Goal: Task Accomplishment & Management: Manage account settings

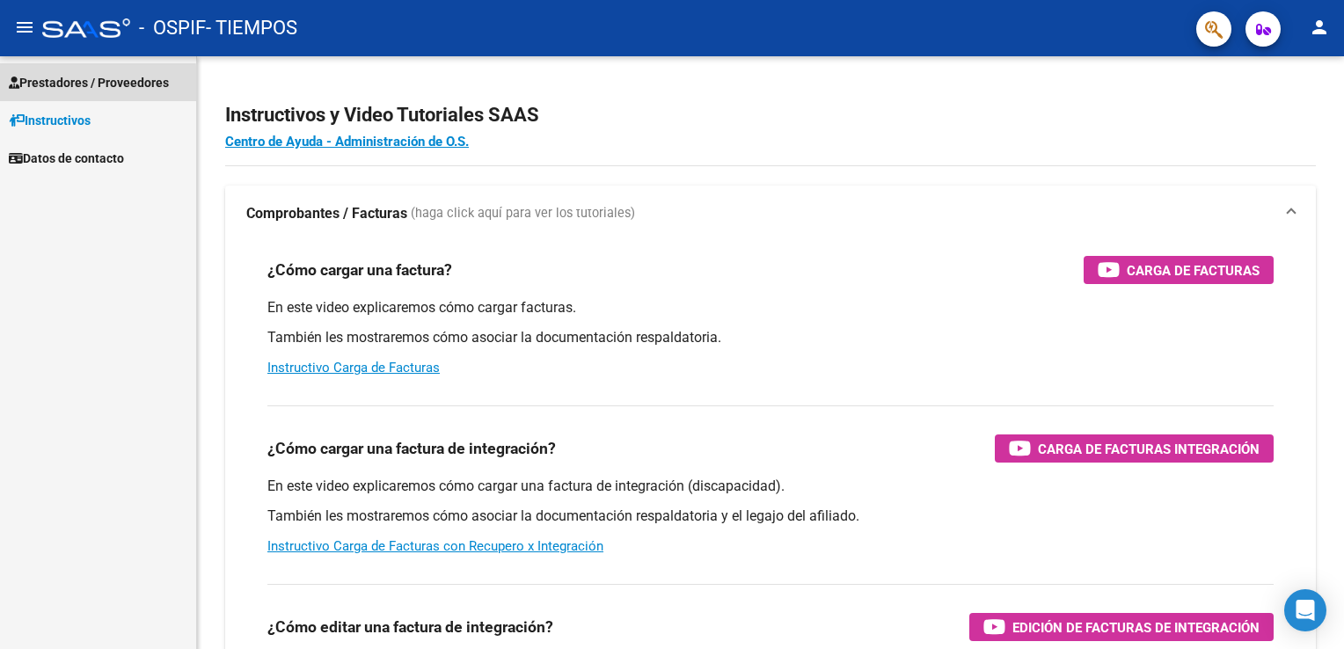
click at [48, 87] on span "Prestadores / Proveedores" at bounding box center [89, 82] width 160 height 19
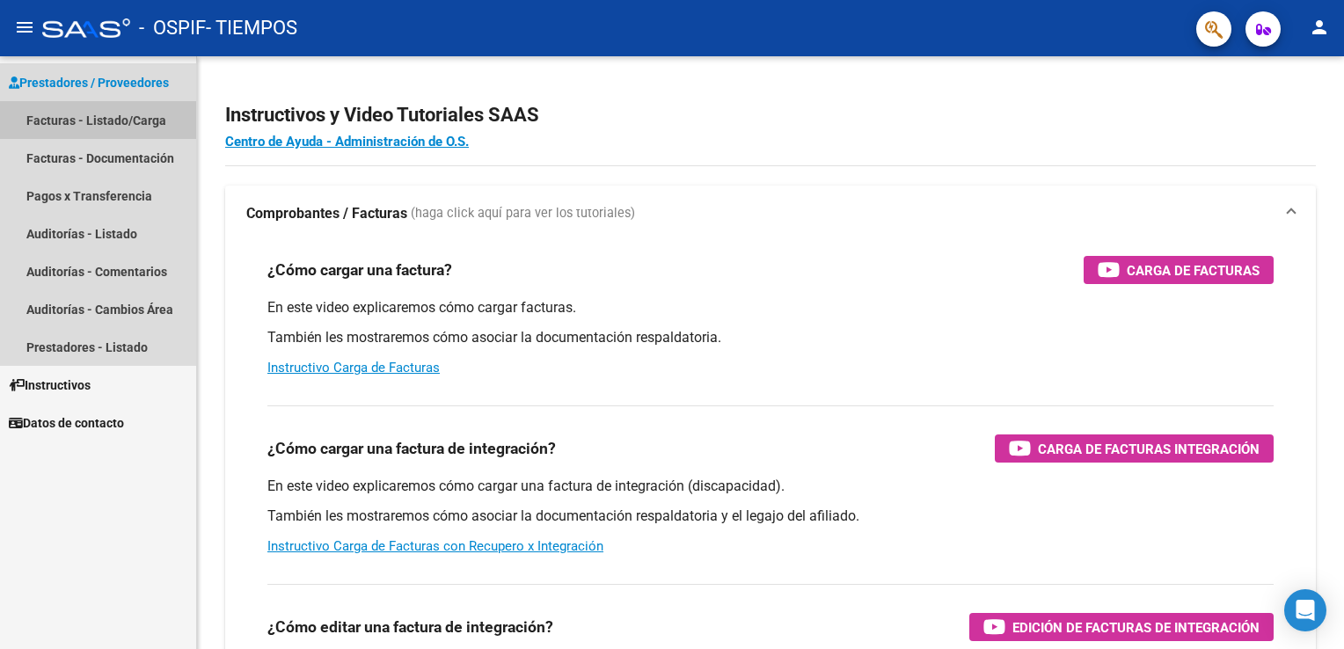
click at [53, 118] on link "Facturas - Listado/Carga" at bounding box center [98, 120] width 196 height 38
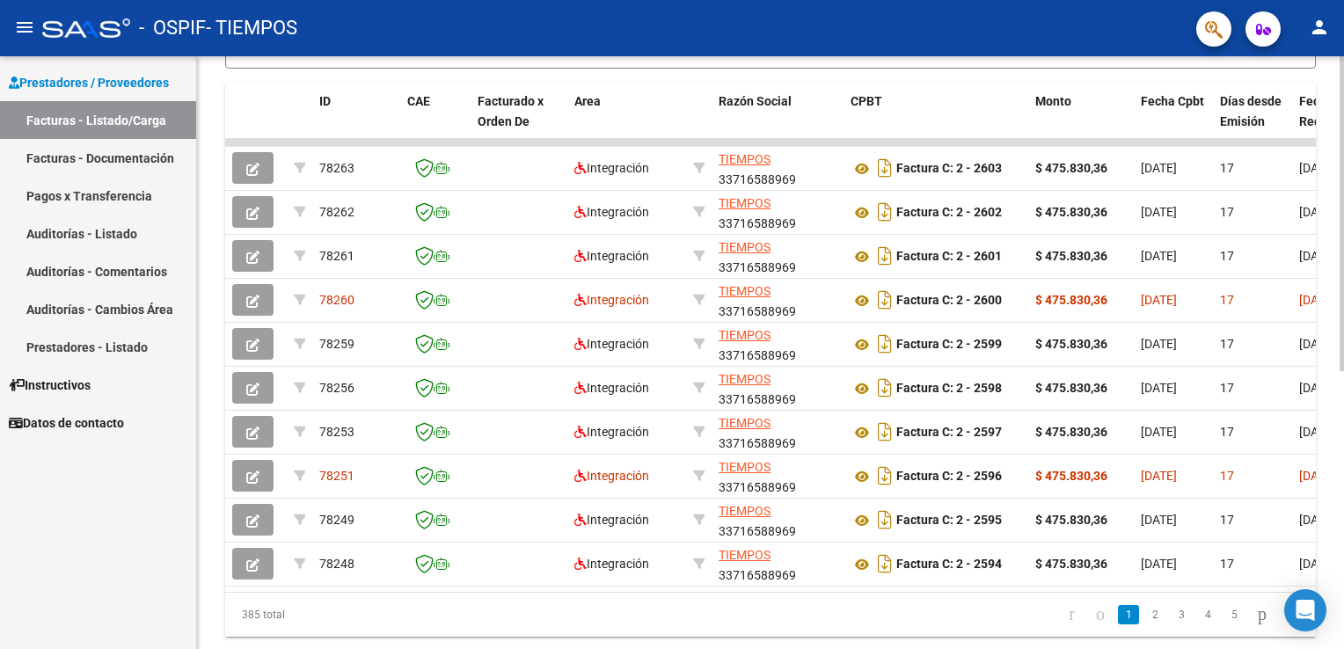
scroll to position [473, 0]
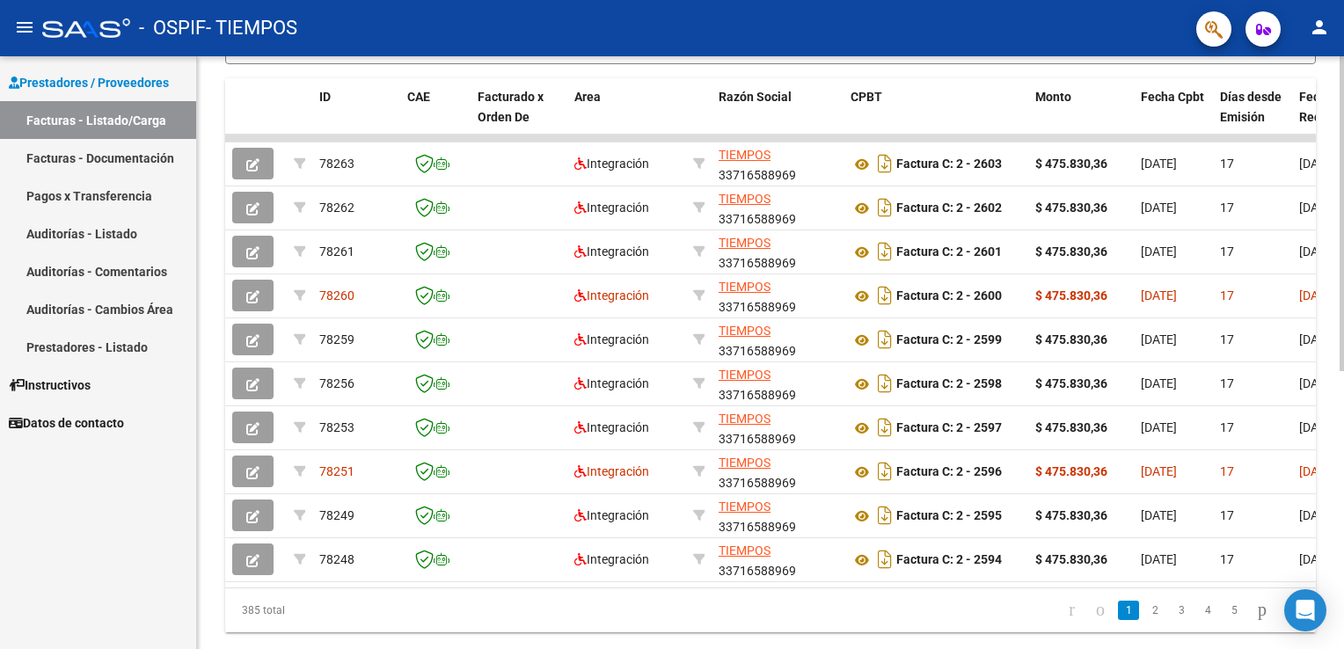
click at [1343, 589] on html "menu - OSPIF - TIEMPOS person Prestadores / Proveedores Facturas - Listado/Carg…" at bounding box center [672, 324] width 1344 height 649
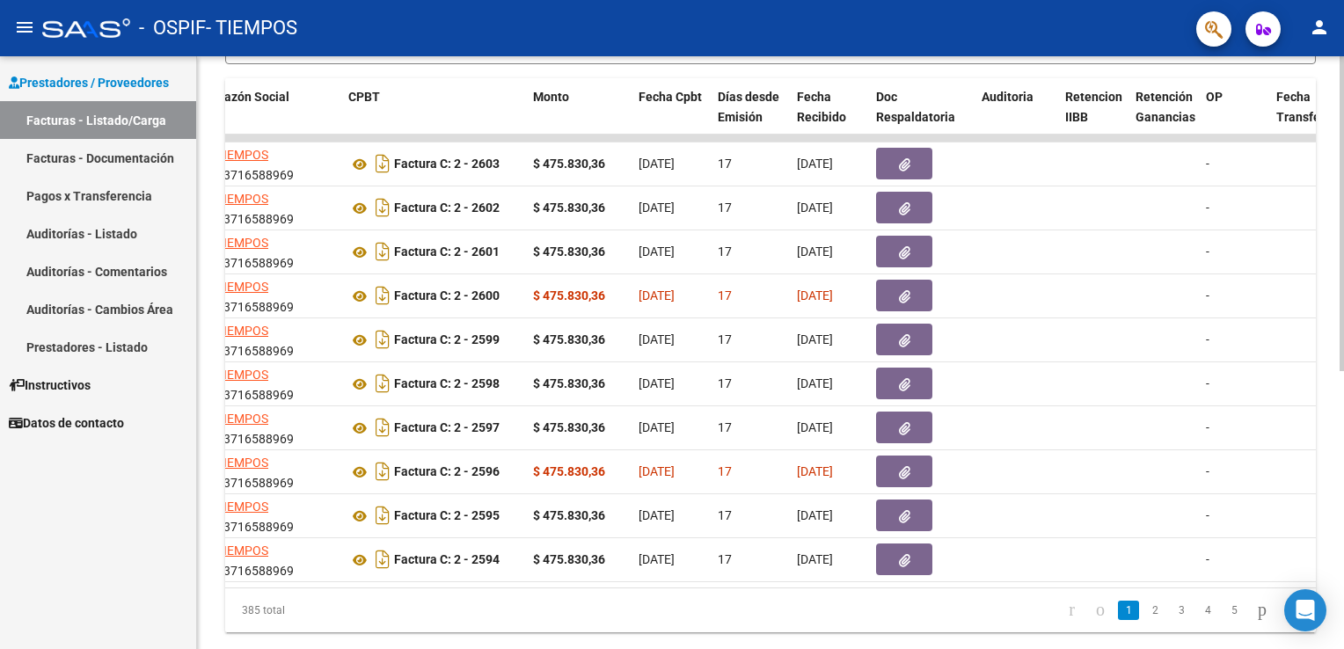
scroll to position [0, 504]
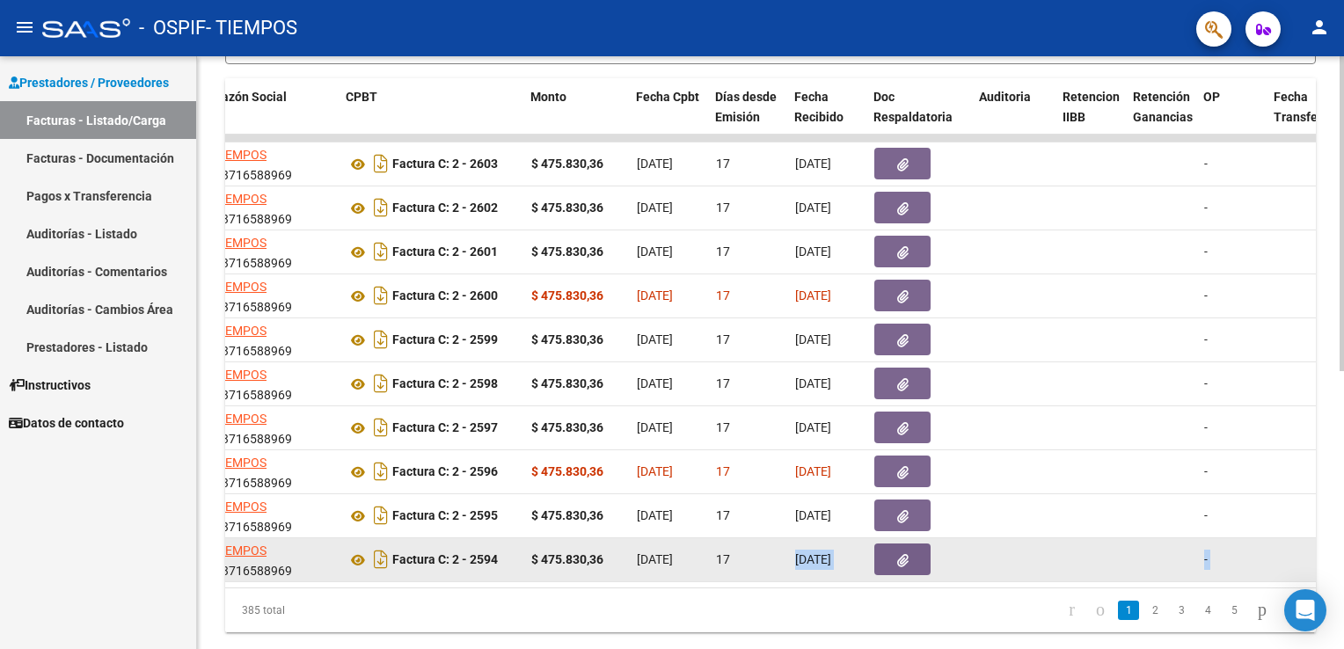
drag, startPoint x: 659, startPoint y: 584, endPoint x: 771, endPoint y: 567, distance: 114.0
click at [771, 567] on datatable-body "78263 Integración TIEMPOS 33716588969 Factura C: 2 - 2603 $ 475.830,36 01/08/20…" at bounding box center [770, 361] width 1091 height 453
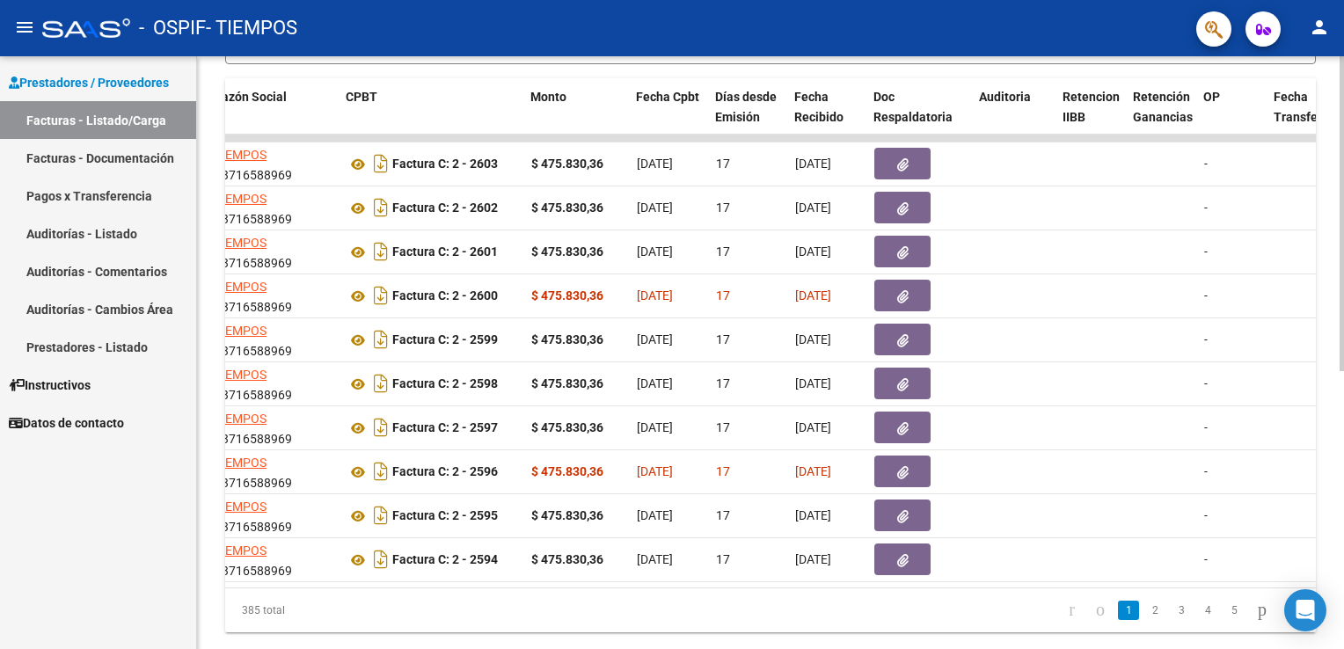
drag, startPoint x: 771, startPoint y: 567, endPoint x: 663, endPoint y: 586, distance: 109.9
click at [663, 586] on datatable-body "78263 Integración TIEMPOS 33716588969 Factura C: 2 - 2603 $ 475.830,36 01/08/20…" at bounding box center [770, 361] width 1091 height 453
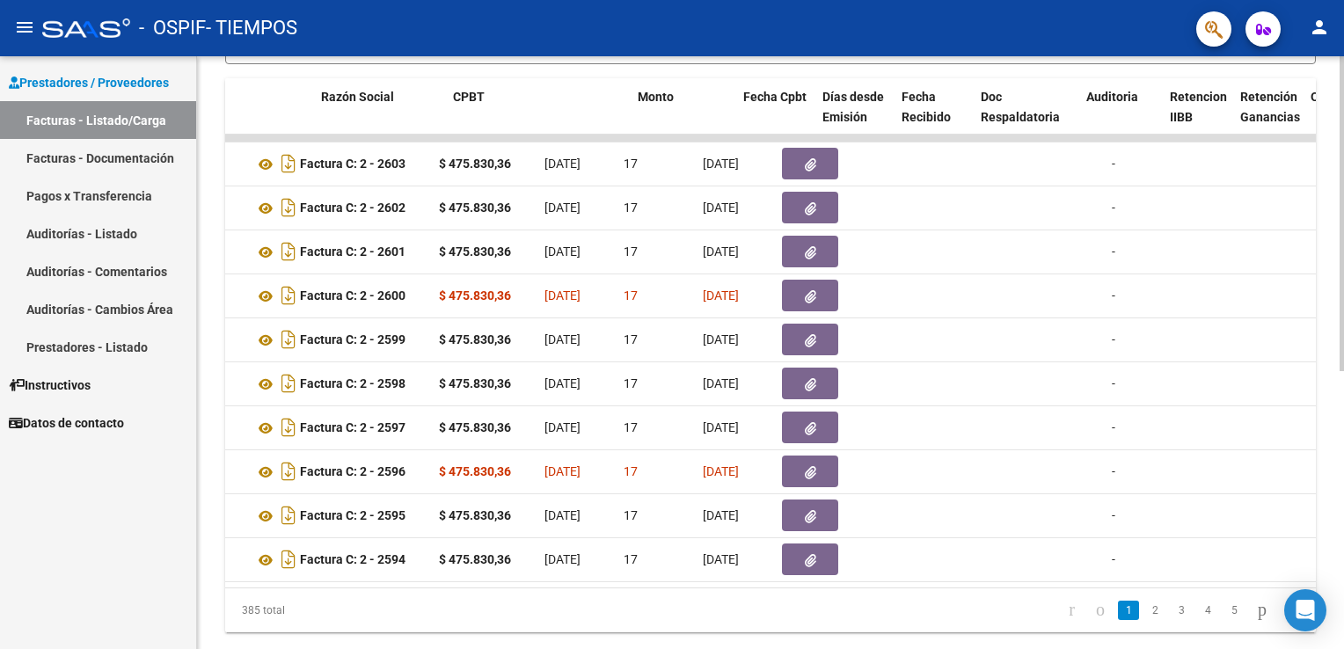
scroll to position [0, 0]
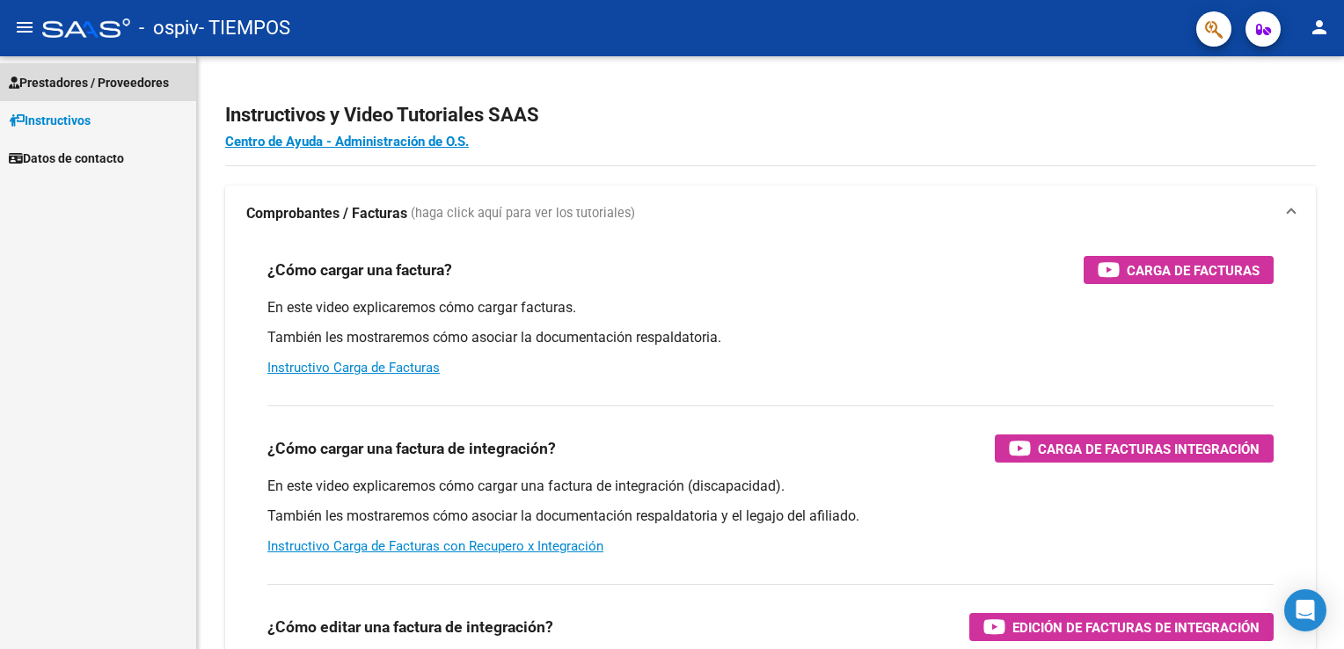
click at [66, 77] on span "Prestadores / Proveedores" at bounding box center [89, 82] width 160 height 19
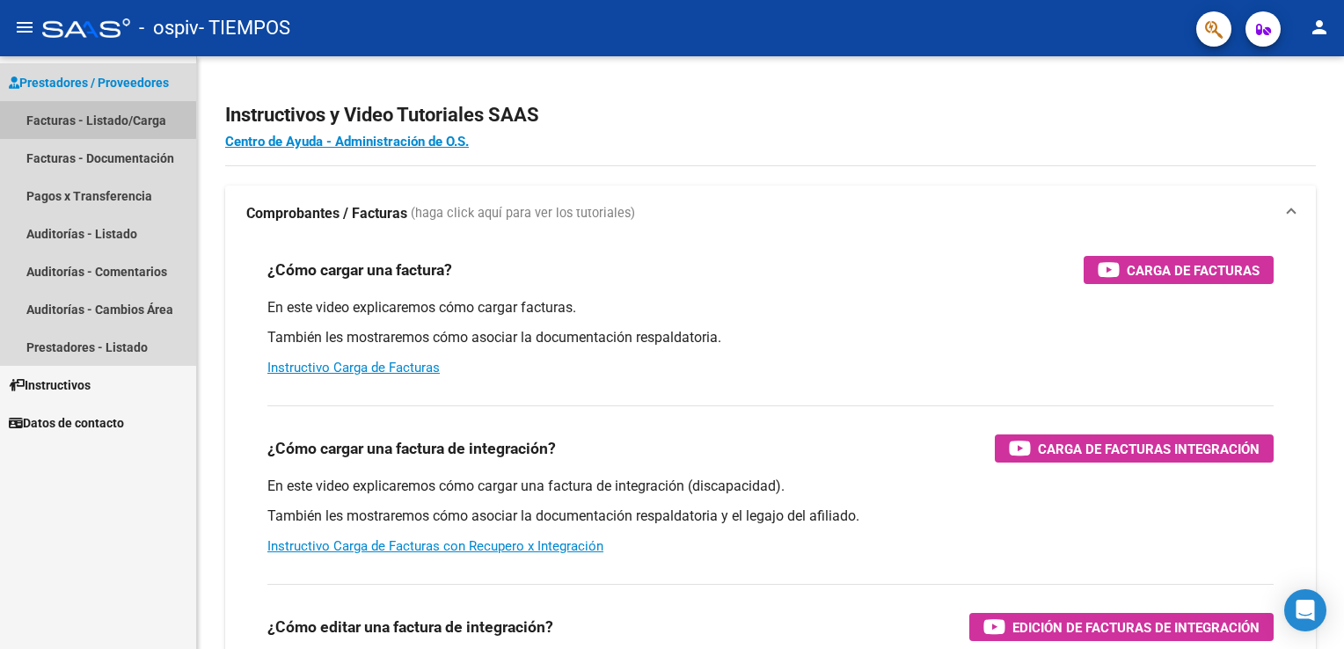
click at [85, 119] on link "Facturas - Listado/Carga" at bounding box center [98, 120] width 196 height 38
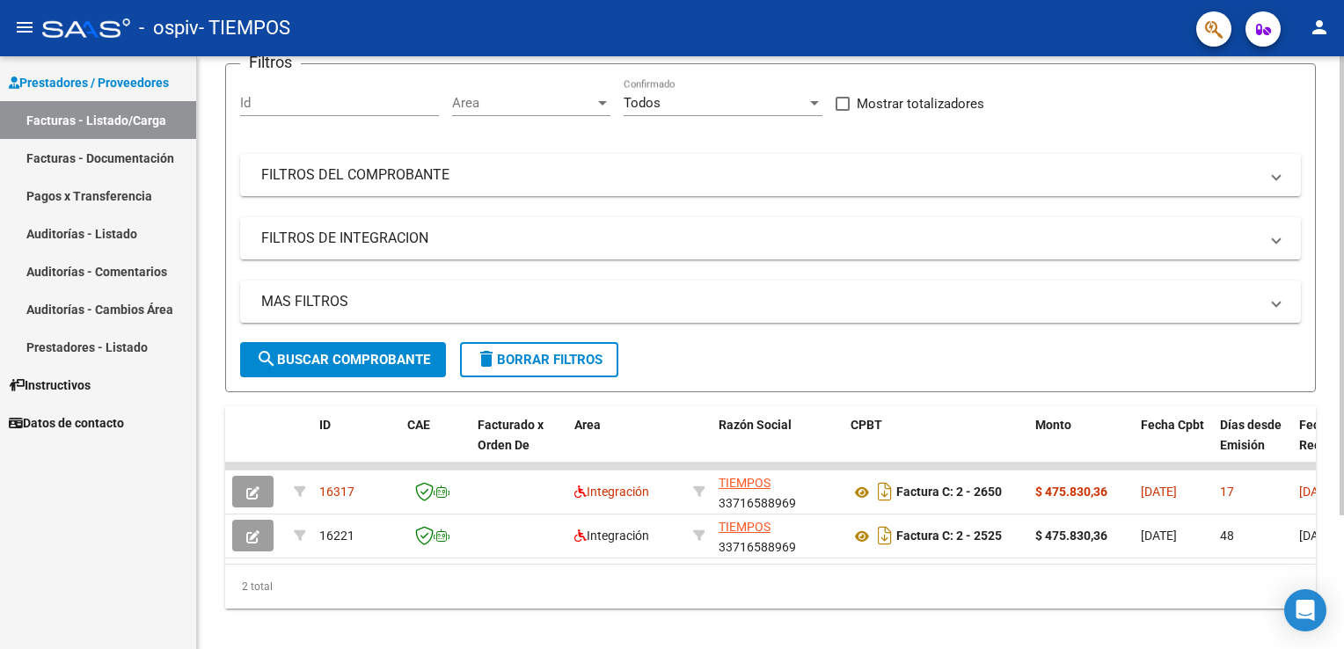
scroll to position [150, 0]
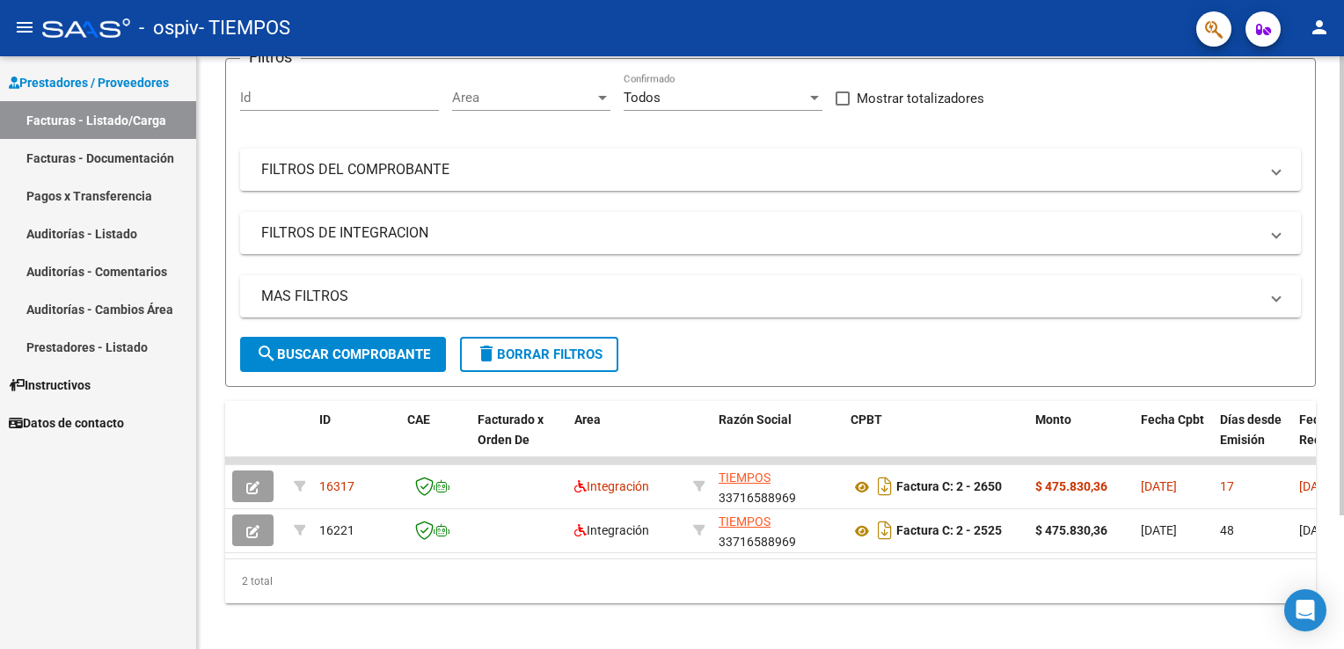
click at [1341, 613] on div at bounding box center [1342, 410] width 4 height 459
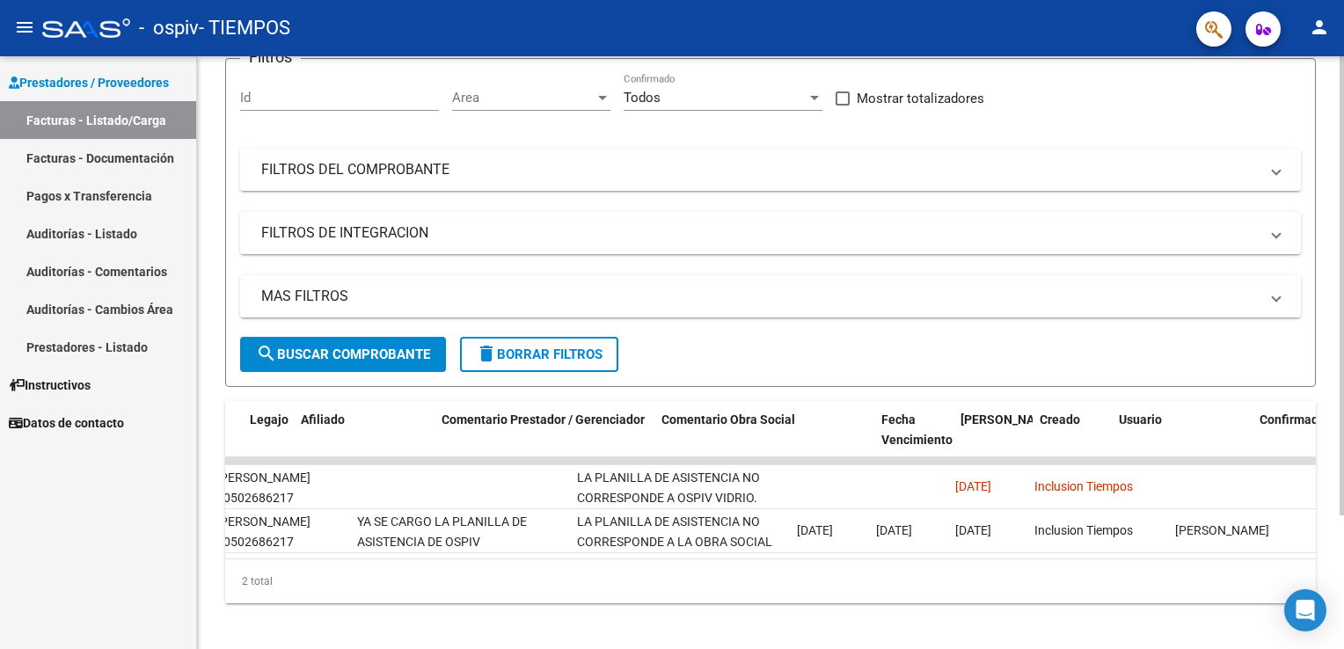
scroll to position [0, 2361]
